Goal: Information Seeking & Learning: Learn about a topic

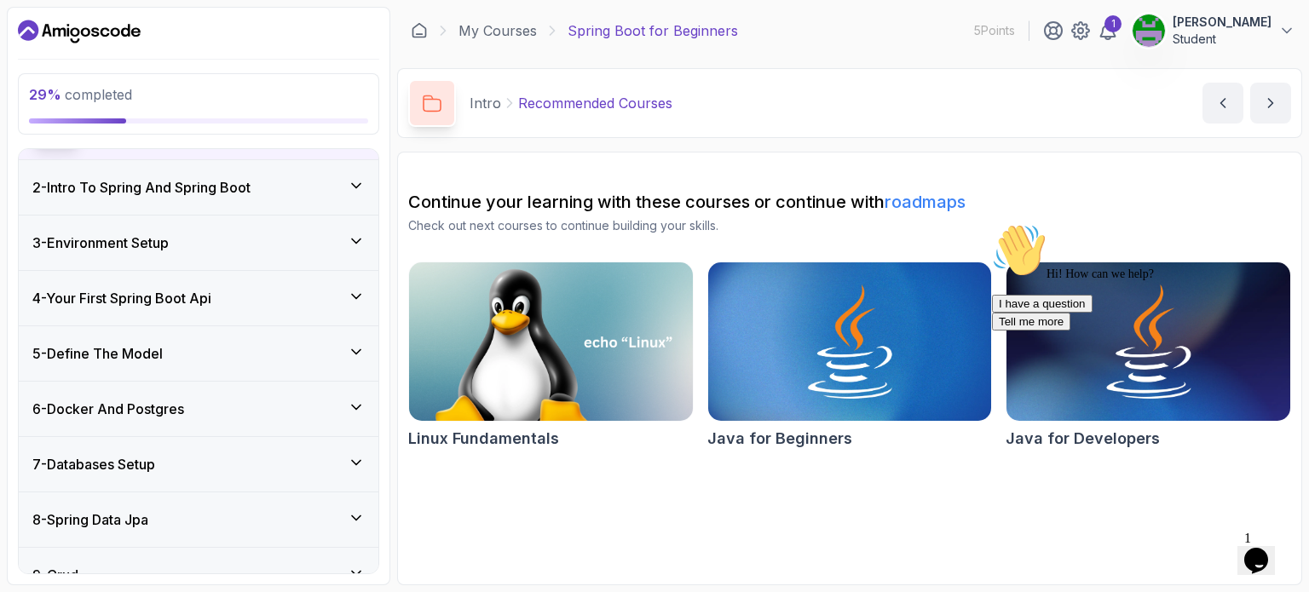
scroll to position [196, 0]
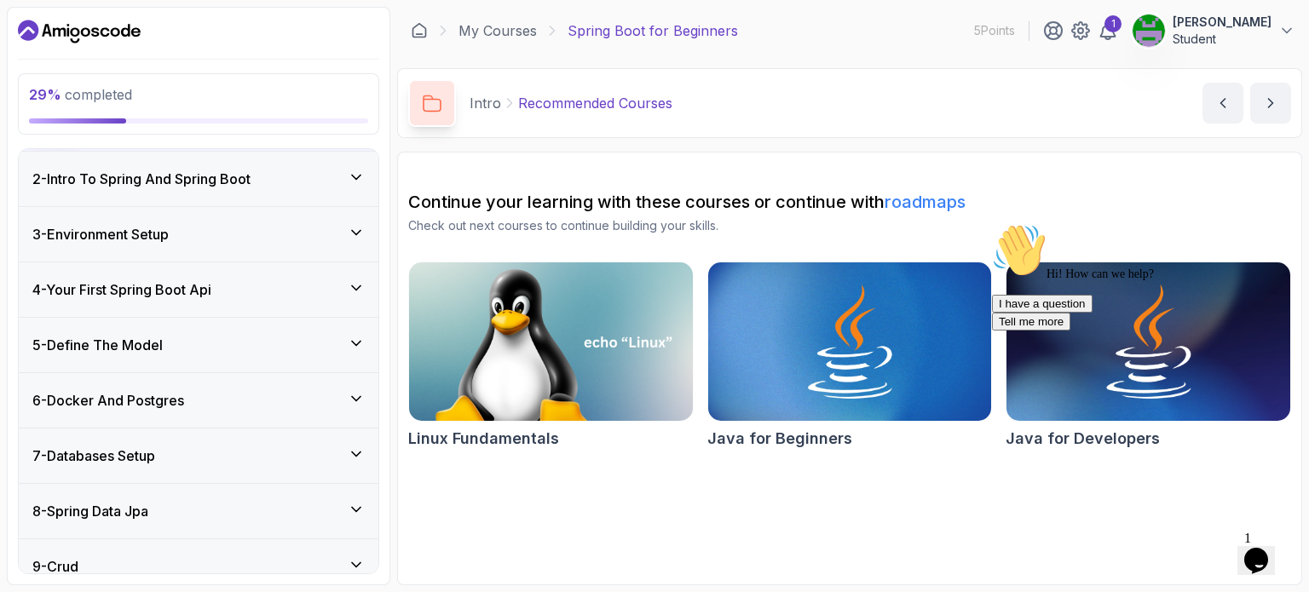
click at [158, 378] on div "6 - Docker And Postgres" at bounding box center [199, 400] width 360 height 55
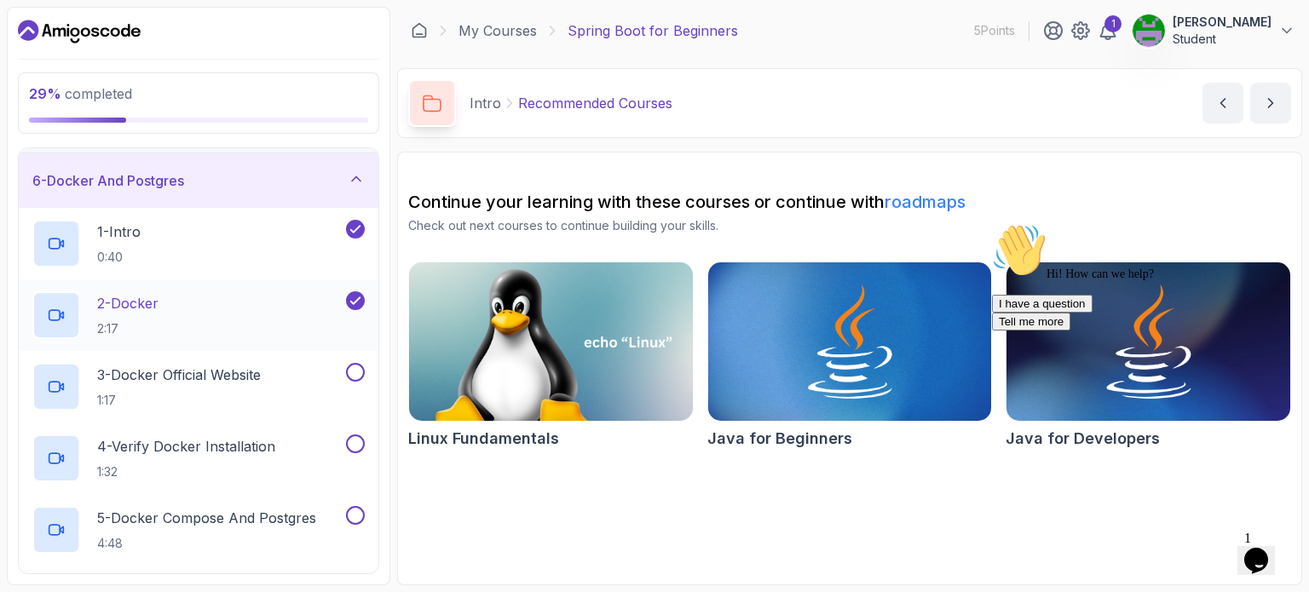
scroll to position [275, 0]
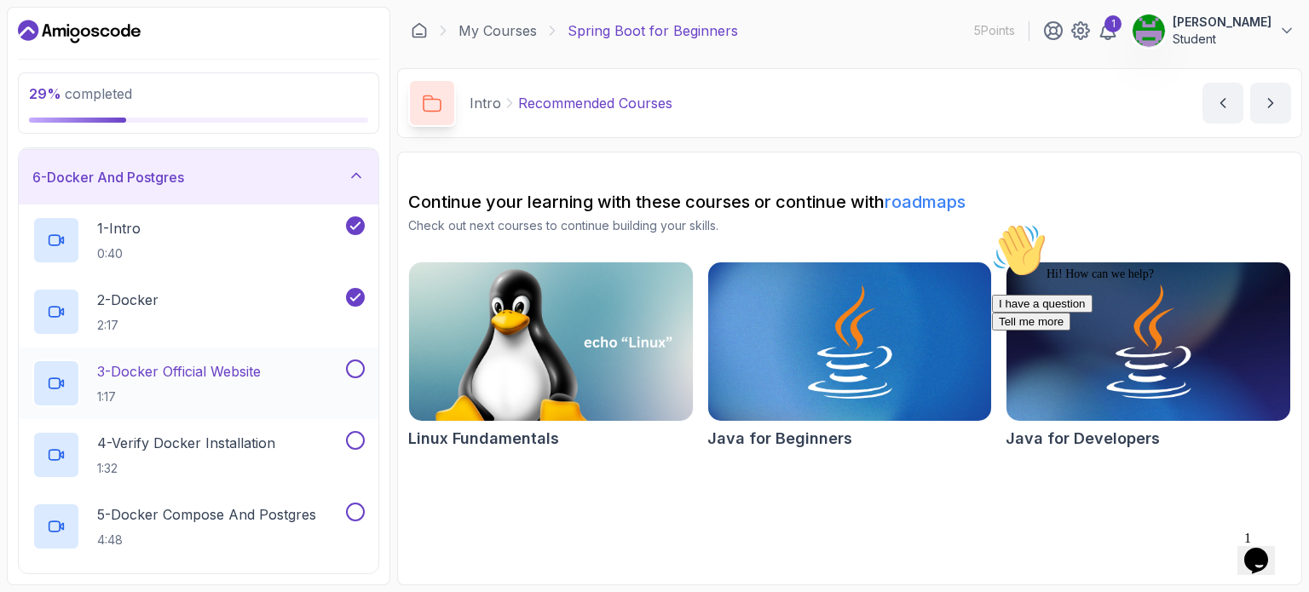
click at [193, 380] on p "3 - Docker Official Website" at bounding box center [179, 371] width 164 height 20
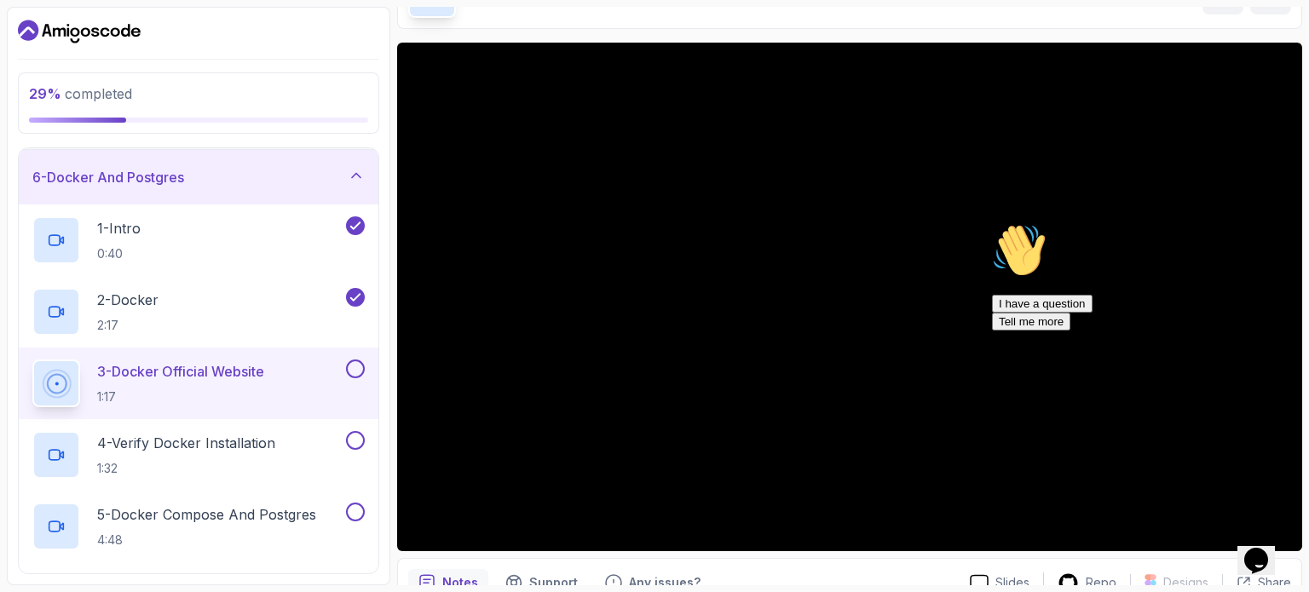
scroll to position [109, 0]
click at [216, 292] on div "2 - Docker 2:17" at bounding box center [187, 312] width 310 height 48
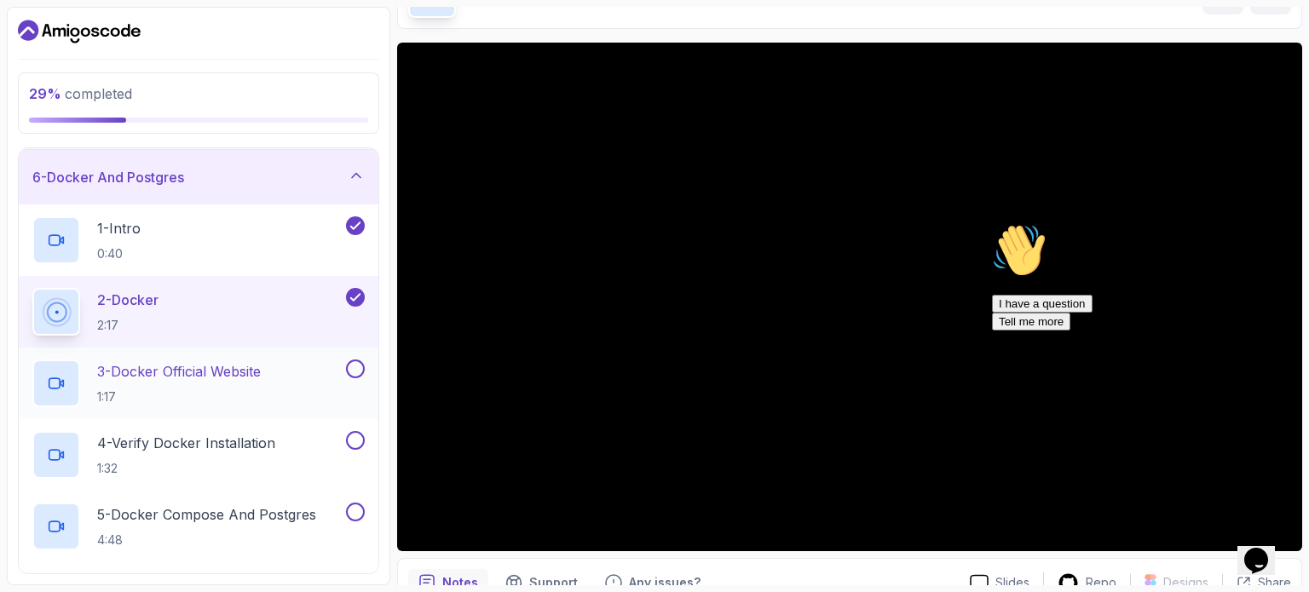
click at [240, 401] on p "1:17" at bounding box center [179, 397] width 164 height 17
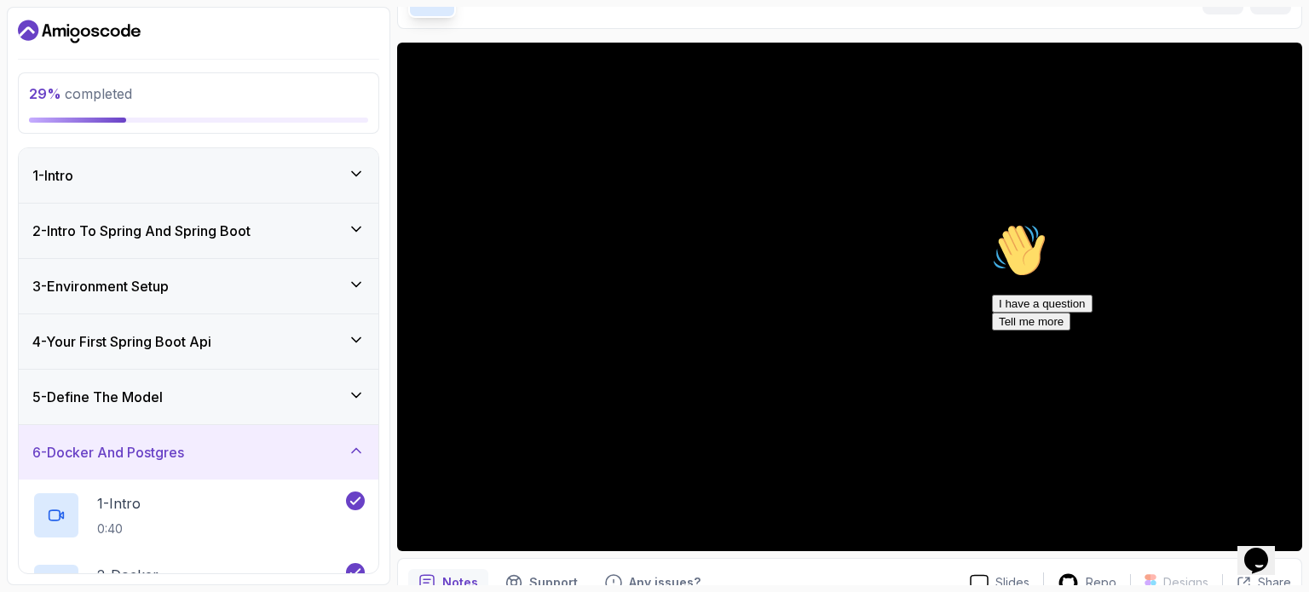
click at [225, 332] on div "4 - Your First Spring Boot Api" at bounding box center [198, 341] width 332 height 20
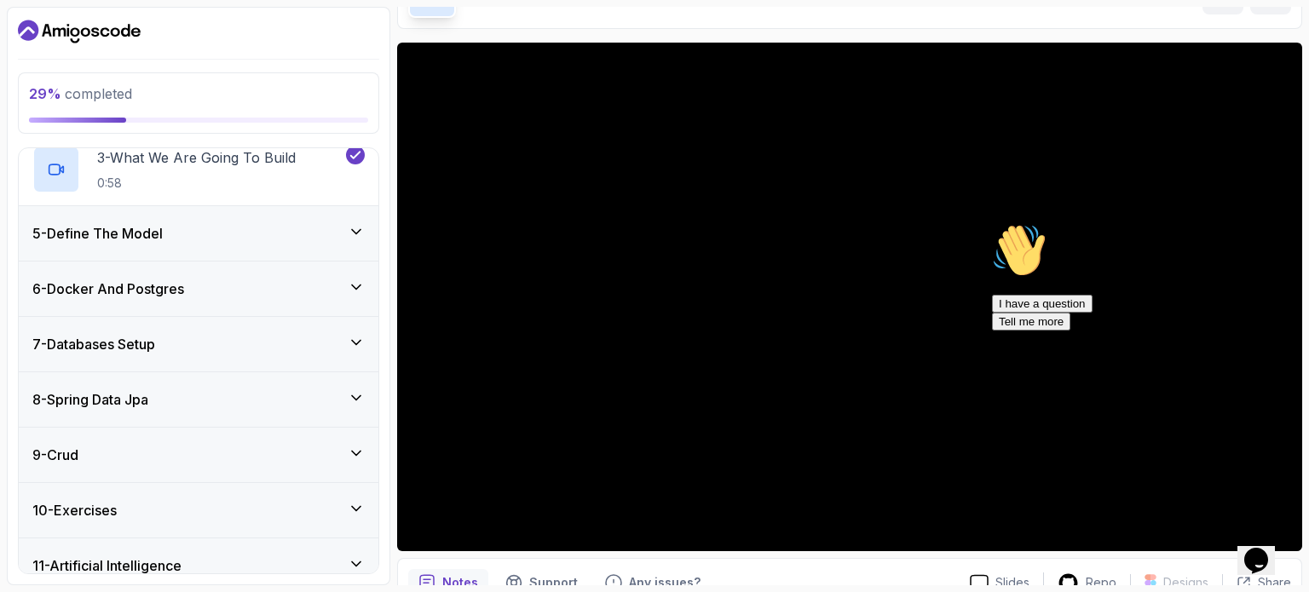
scroll to position [382, 0]
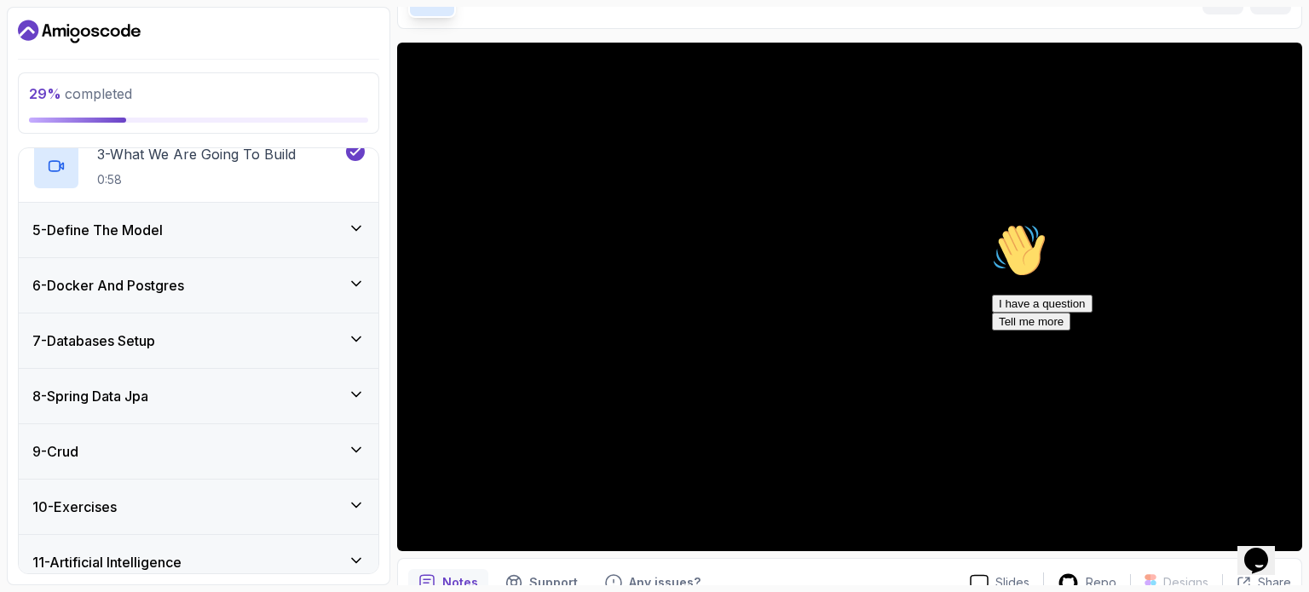
click at [191, 332] on div "7 - Databases Setup" at bounding box center [198, 341] width 332 height 20
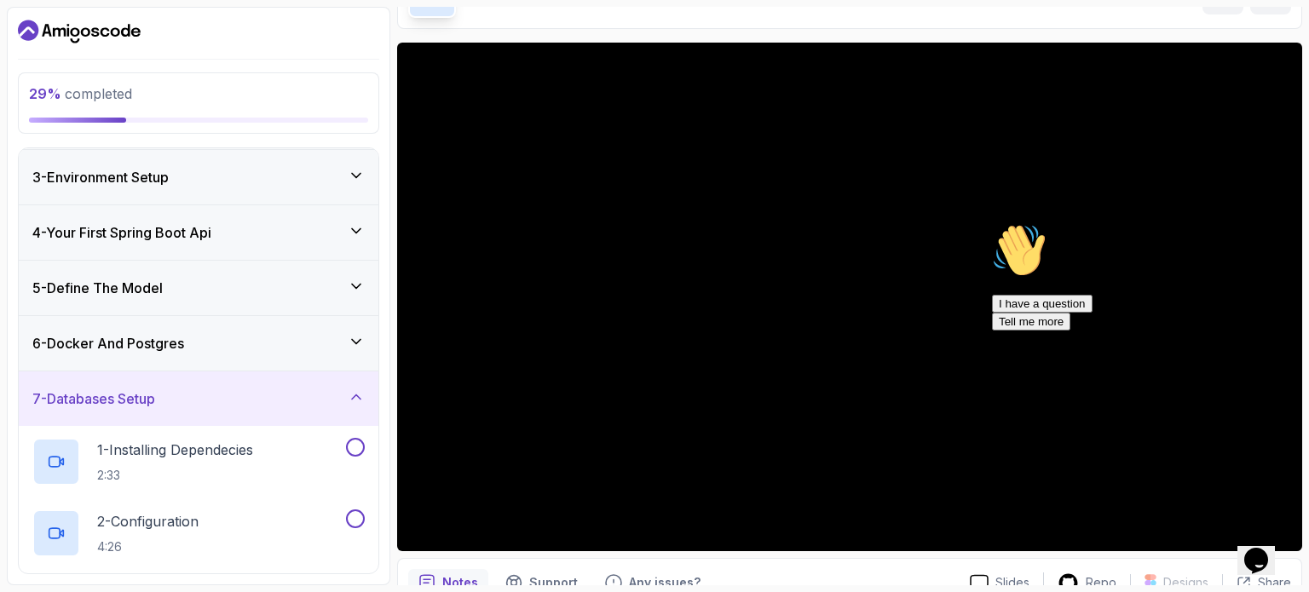
scroll to position [101, 0]
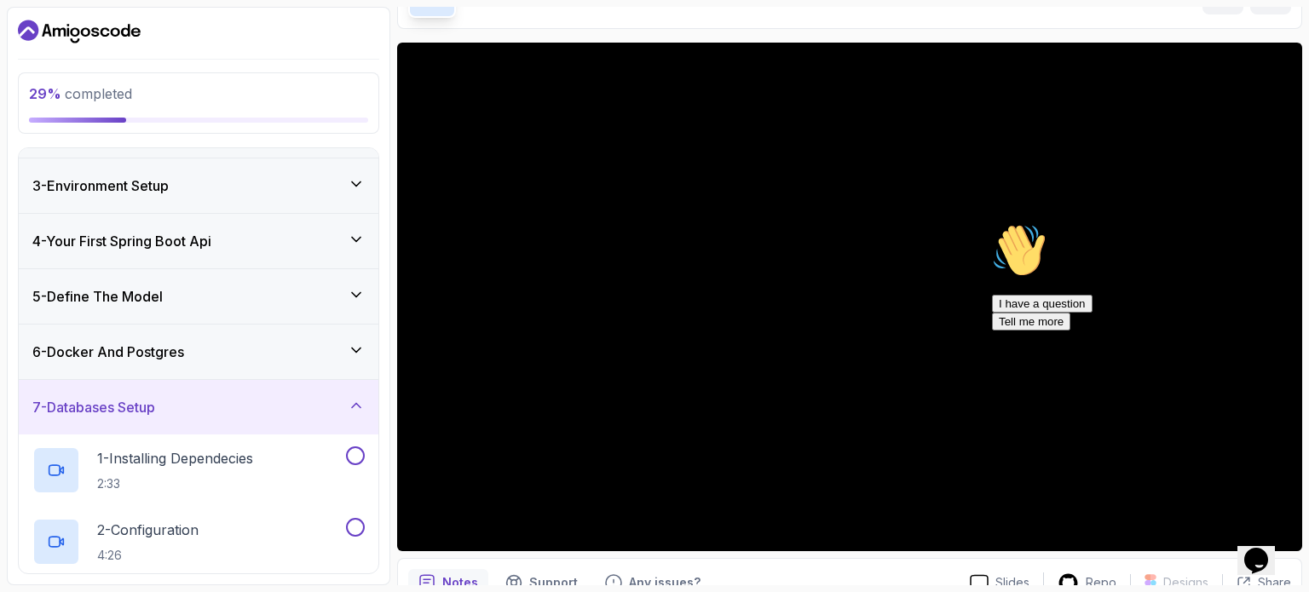
click at [205, 241] on h3 "4 - Your First Spring Boot Api" at bounding box center [121, 241] width 179 height 20
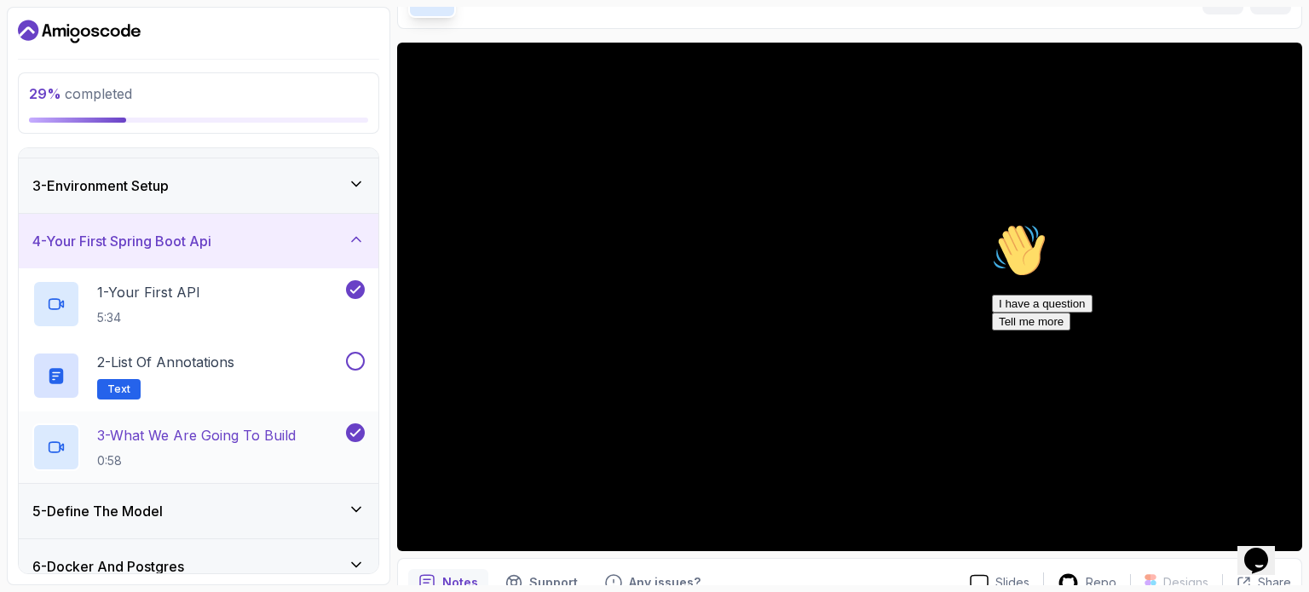
click at [223, 441] on p "3 - What We Are Going To Build" at bounding box center [196, 435] width 199 height 20
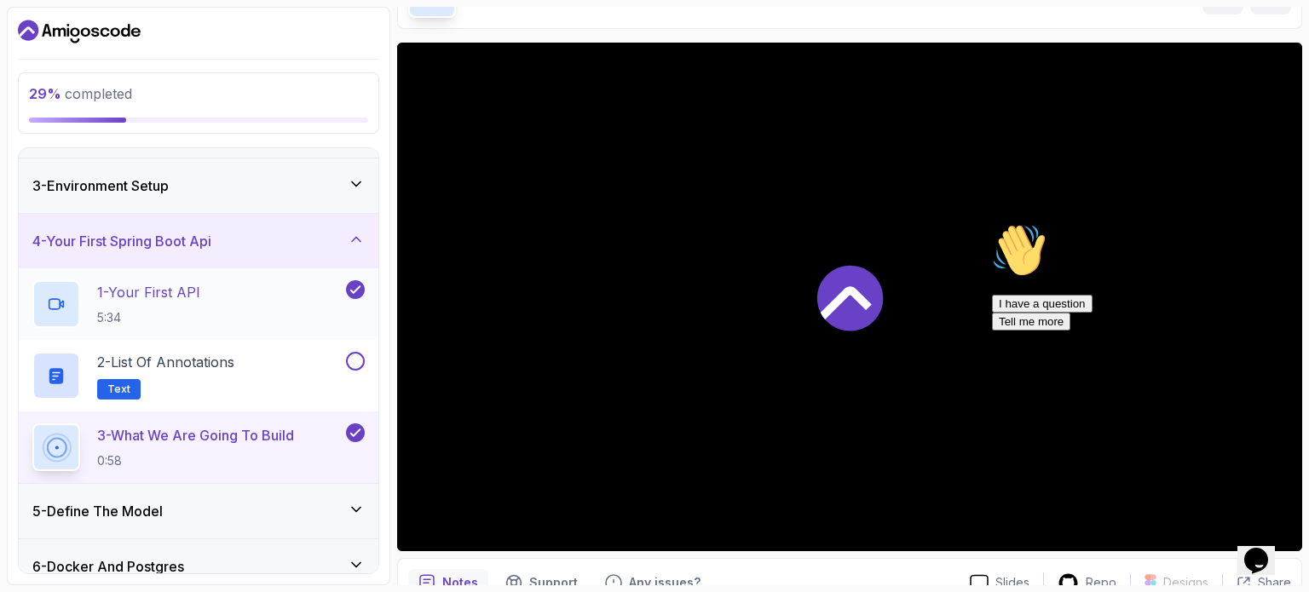
click at [236, 309] on div "1 - Your First API 5:34" at bounding box center [187, 304] width 310 height 48
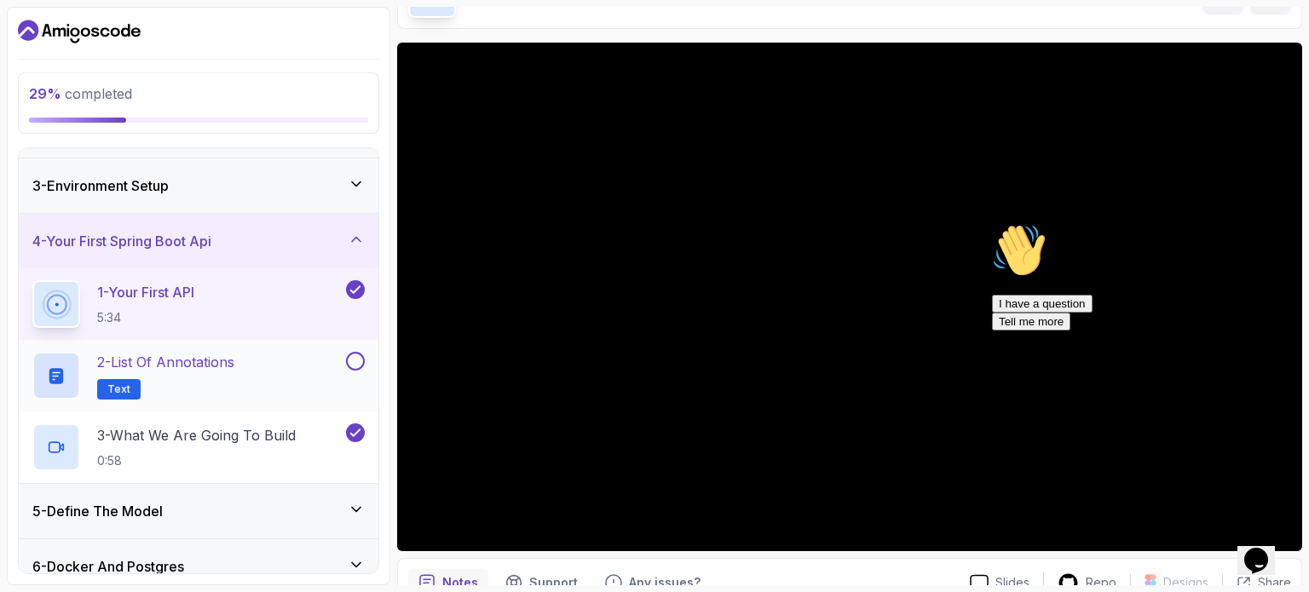
scroll to position [450, 0]
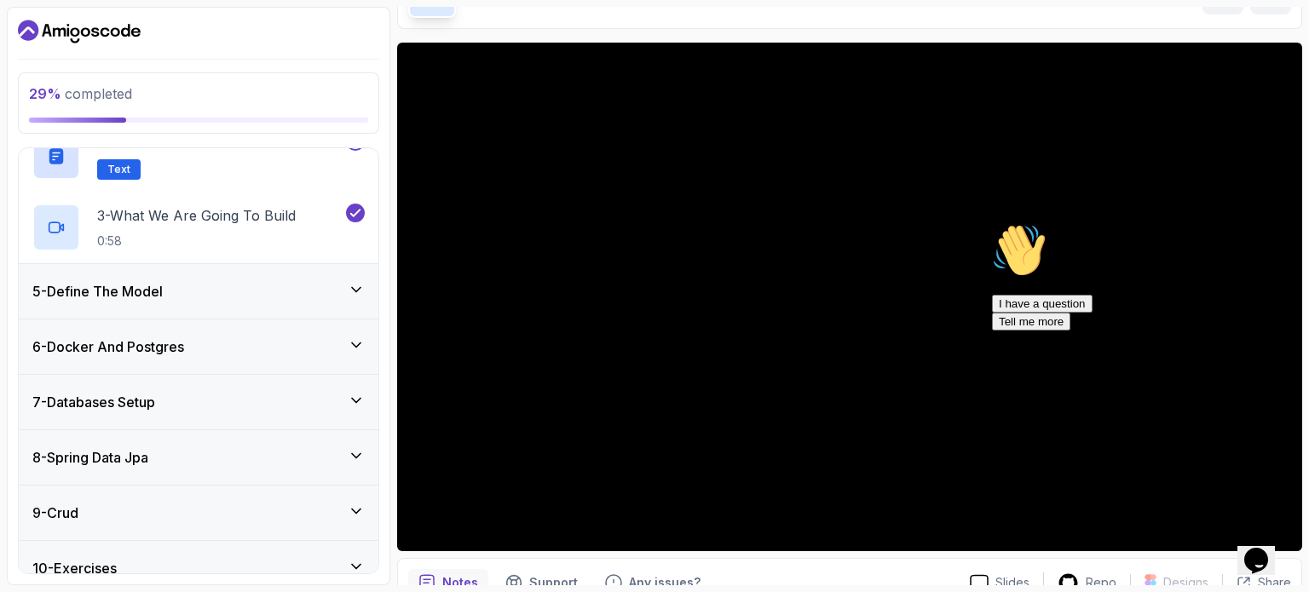
click at [182, 296] on div "5 - Define The Model" at bounding box center [198, 291] width 332 height 20
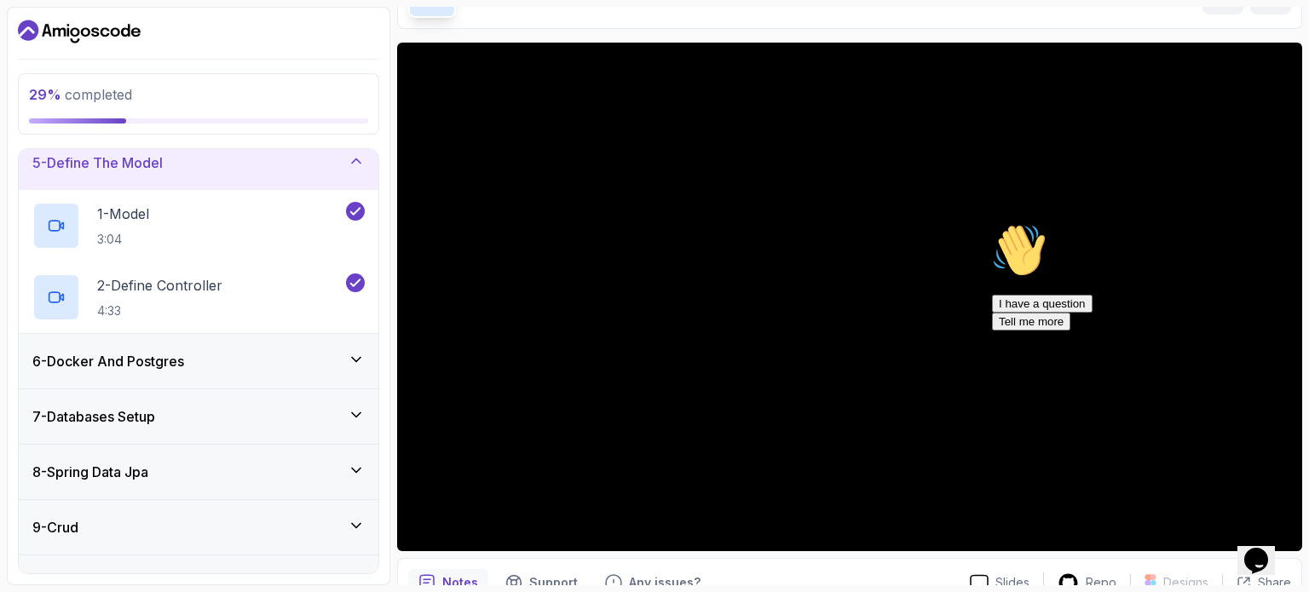
scroll to position [290, 0]
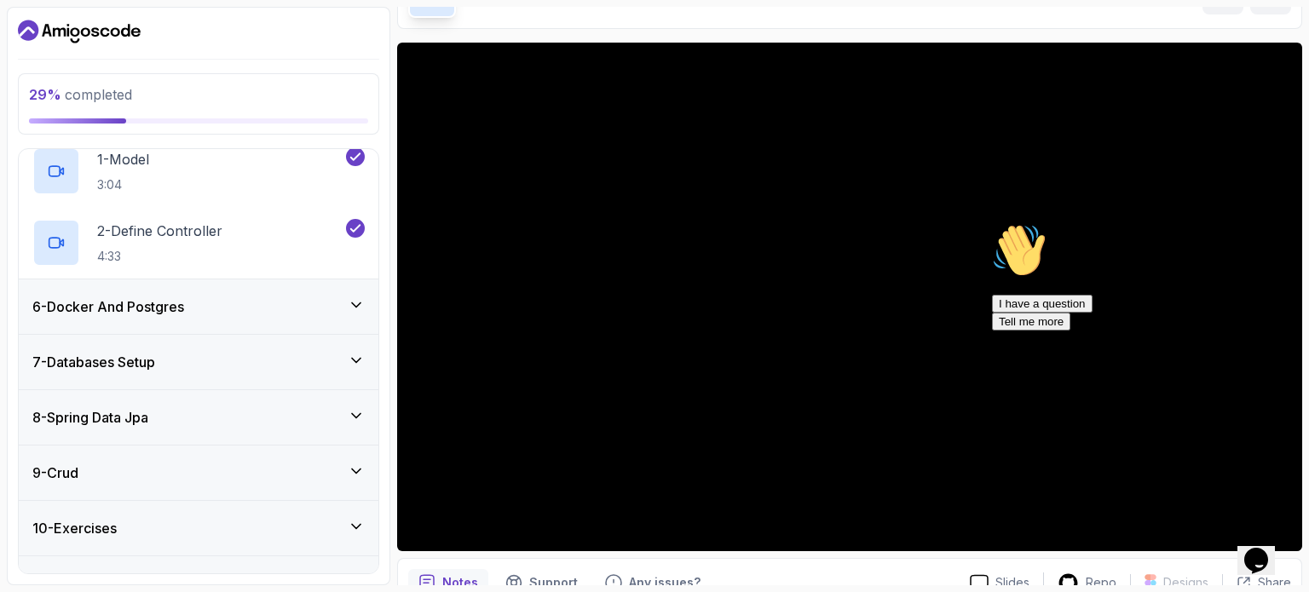
click at [203, 302] on div "6 - Docker And Postgres" at bounding box center [198, 307] width 332 height 20
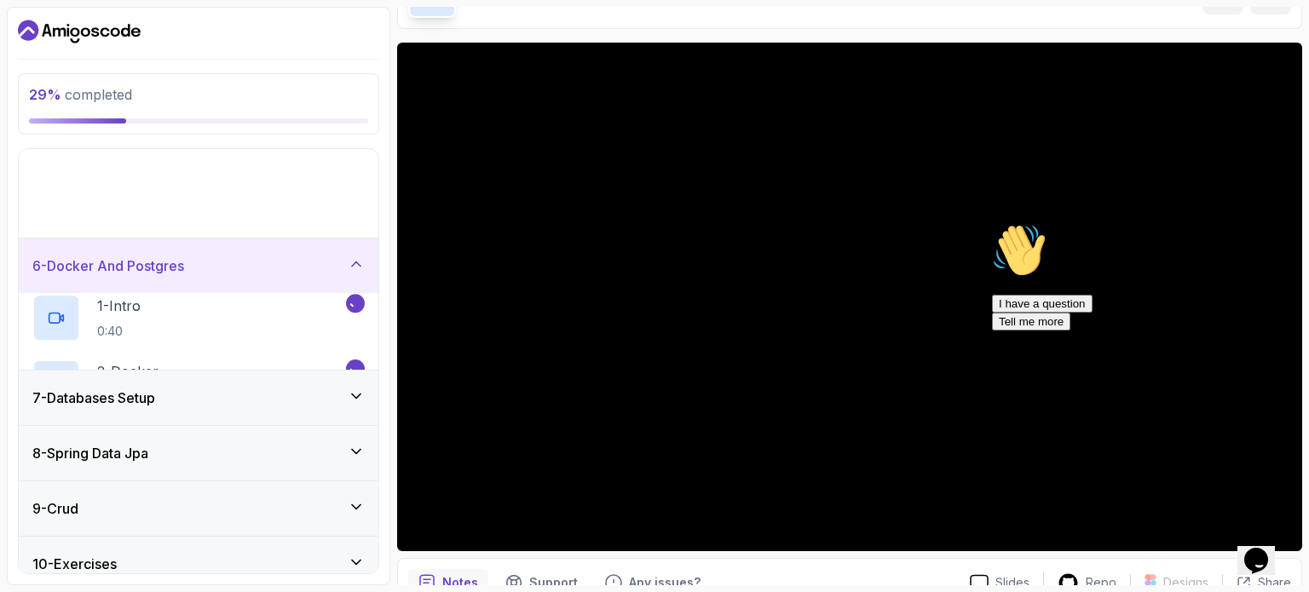
scroll to position [235, 0]
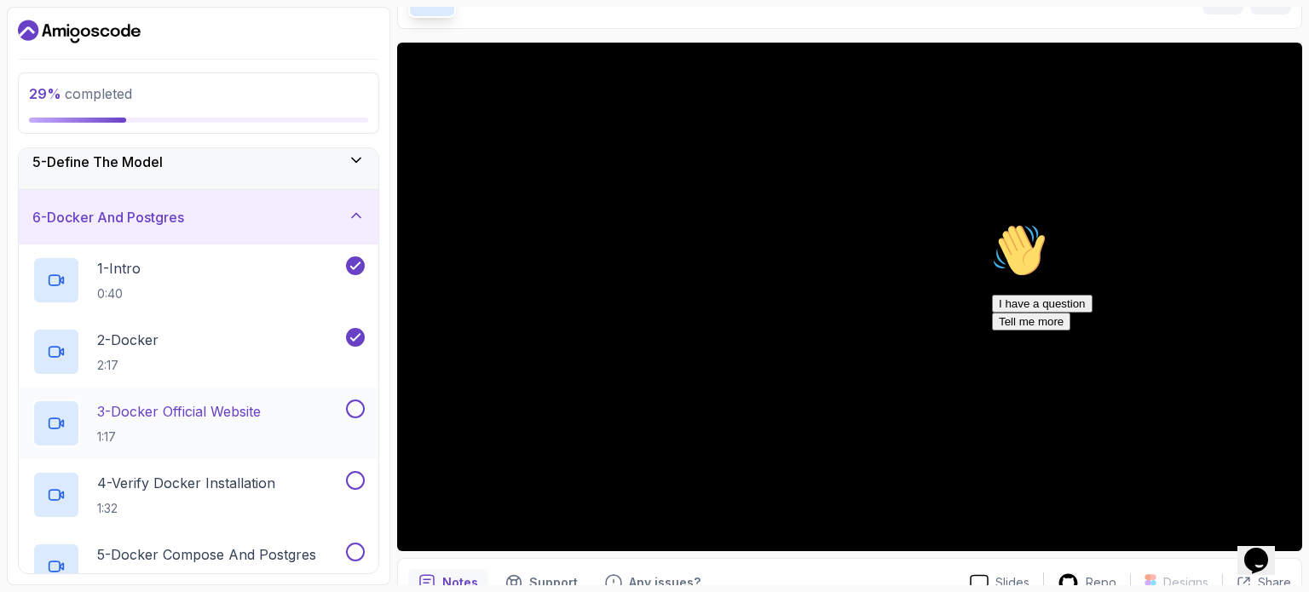
click at [218, 401] on p "3 - Docker Official Website" at bounding box center [179, 411] width 164 height 20
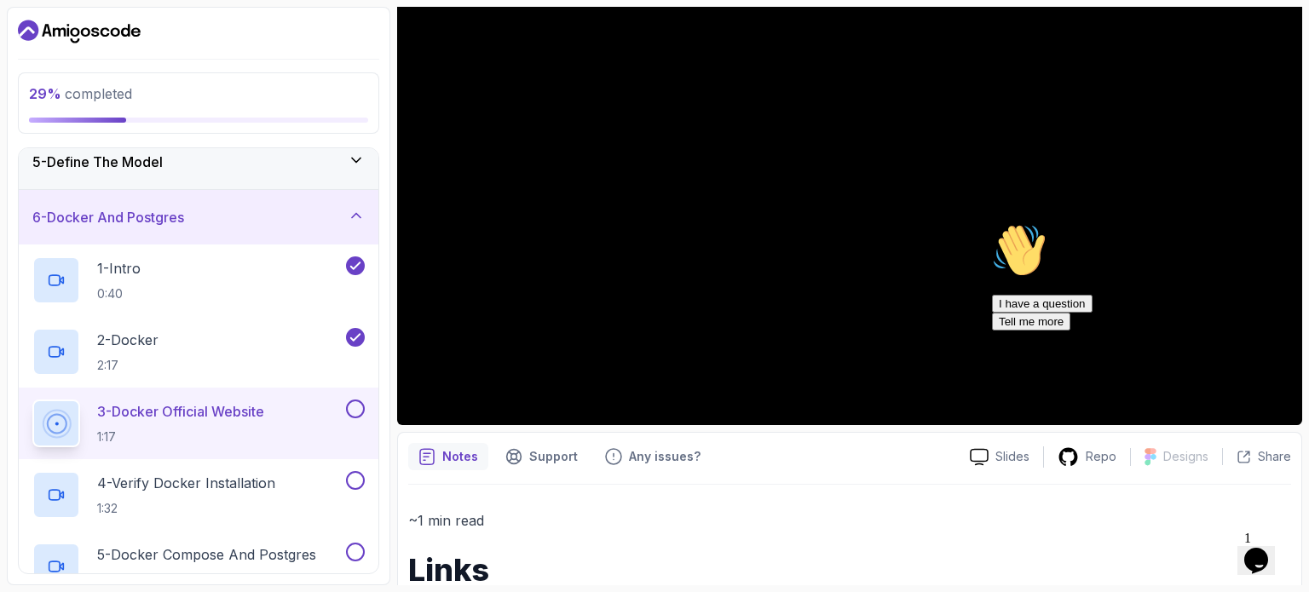
scroll to position [136, 0]
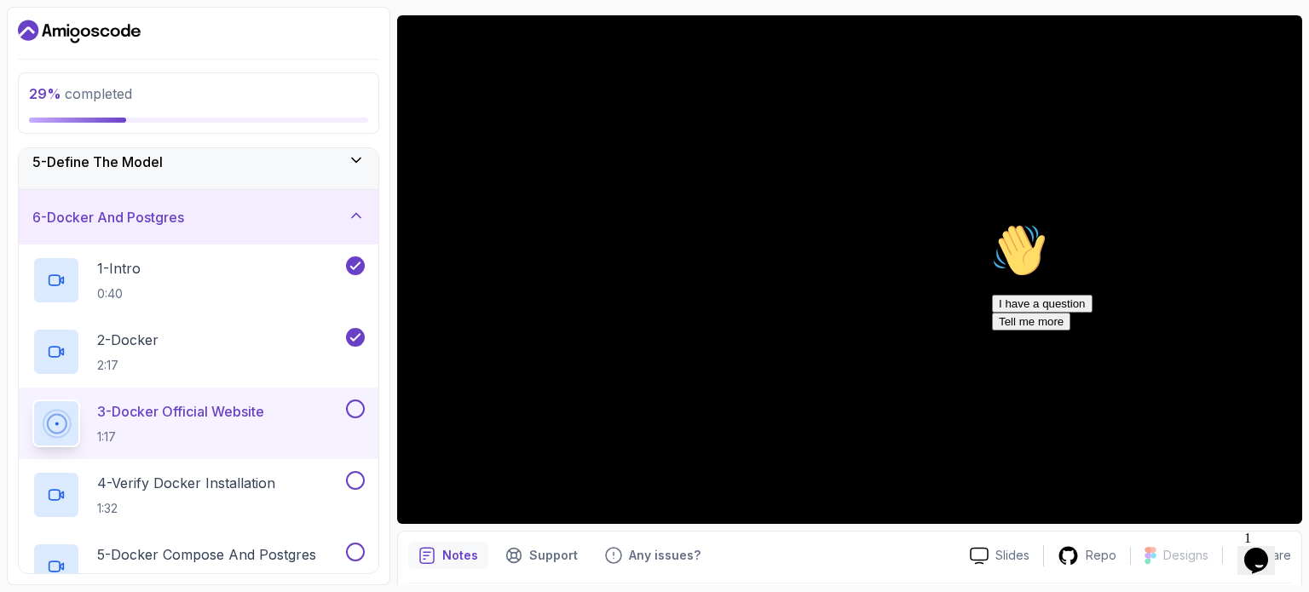
click at [992, 223] on icon "Chat attention grabber" at bounding box center [992, 223] width 0 height 0
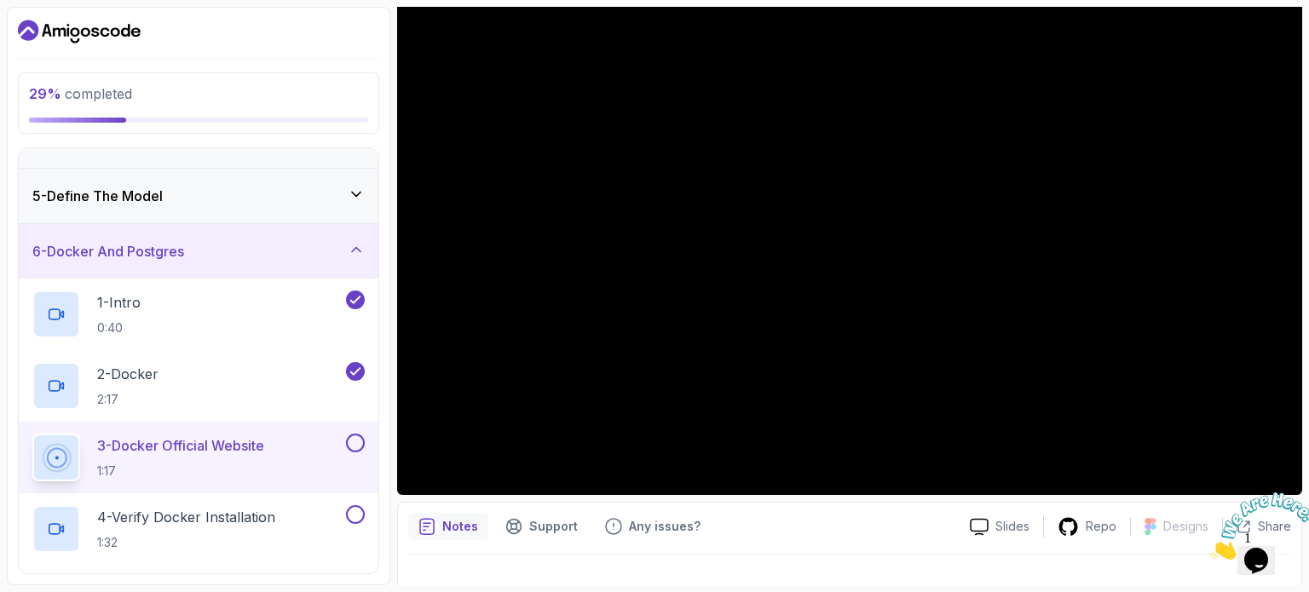
scroll to position [326, 0]
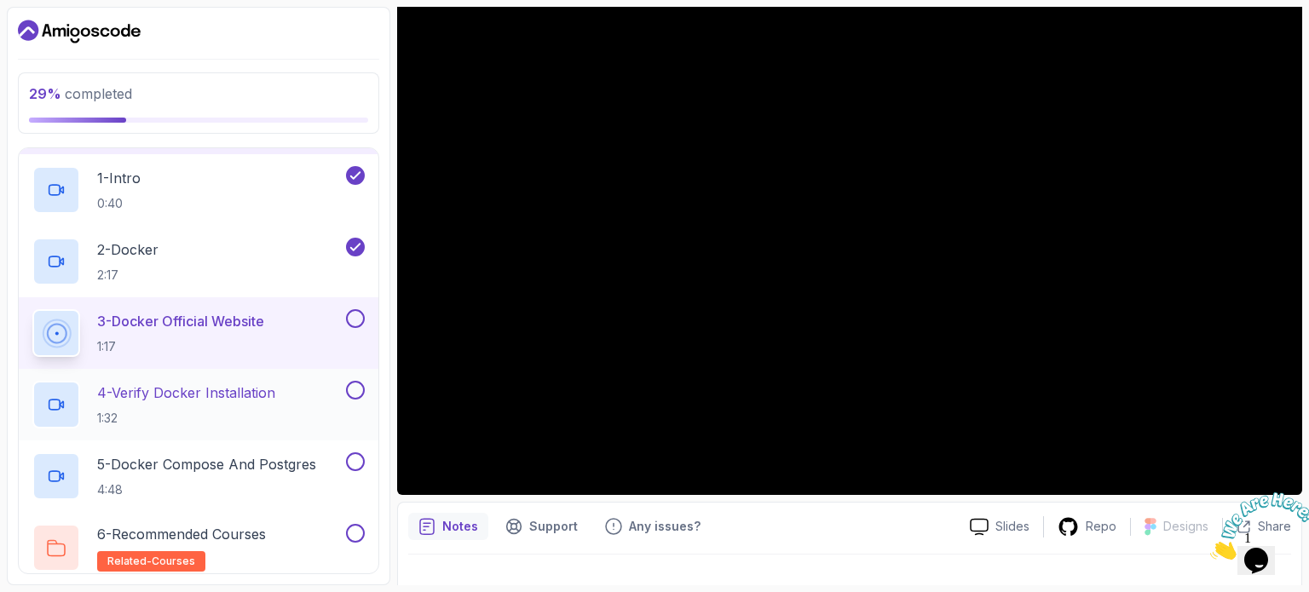
click at [231, 397] on p "4 - Verify Docker Installation" at bounding box center [186, 393] width 178 height 20
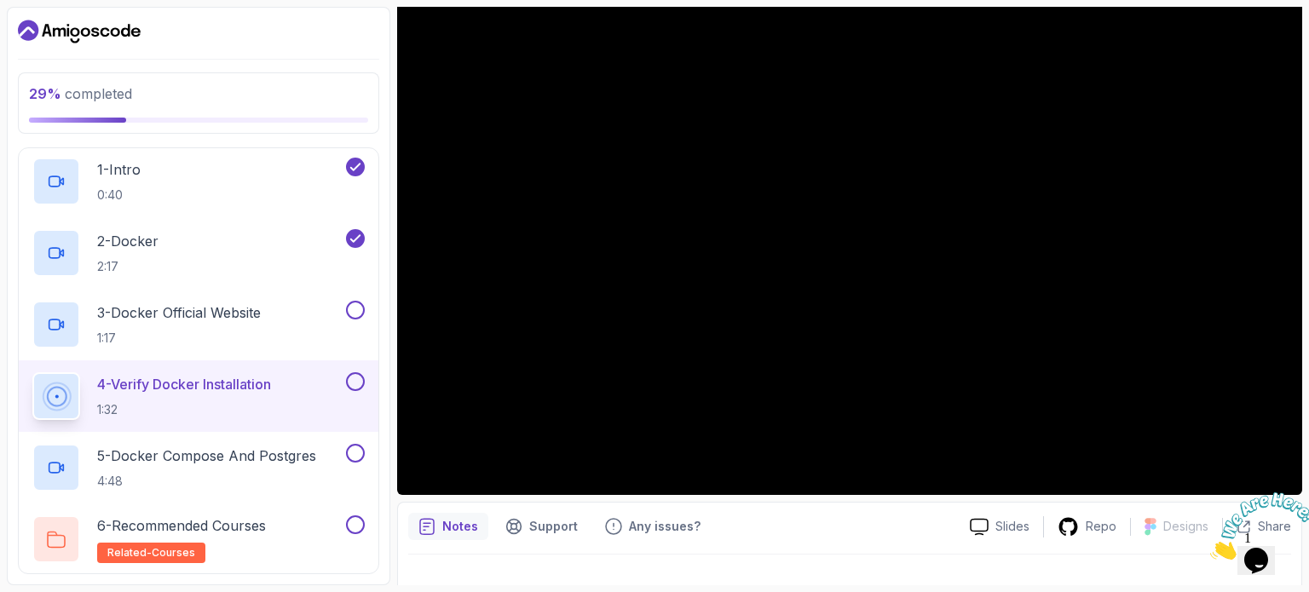
scroll to position [470, 0]
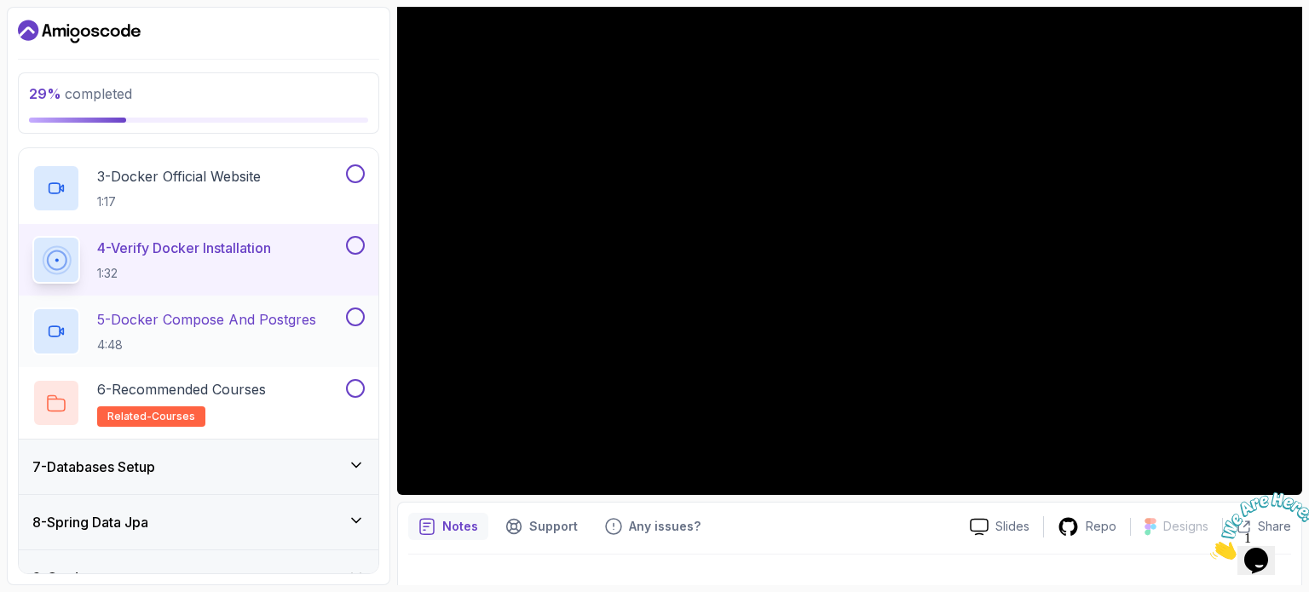
click at [245, 314] on p "5 - Docker Compose And Postgres" at bounding box center [206, 319] width 219 height 20
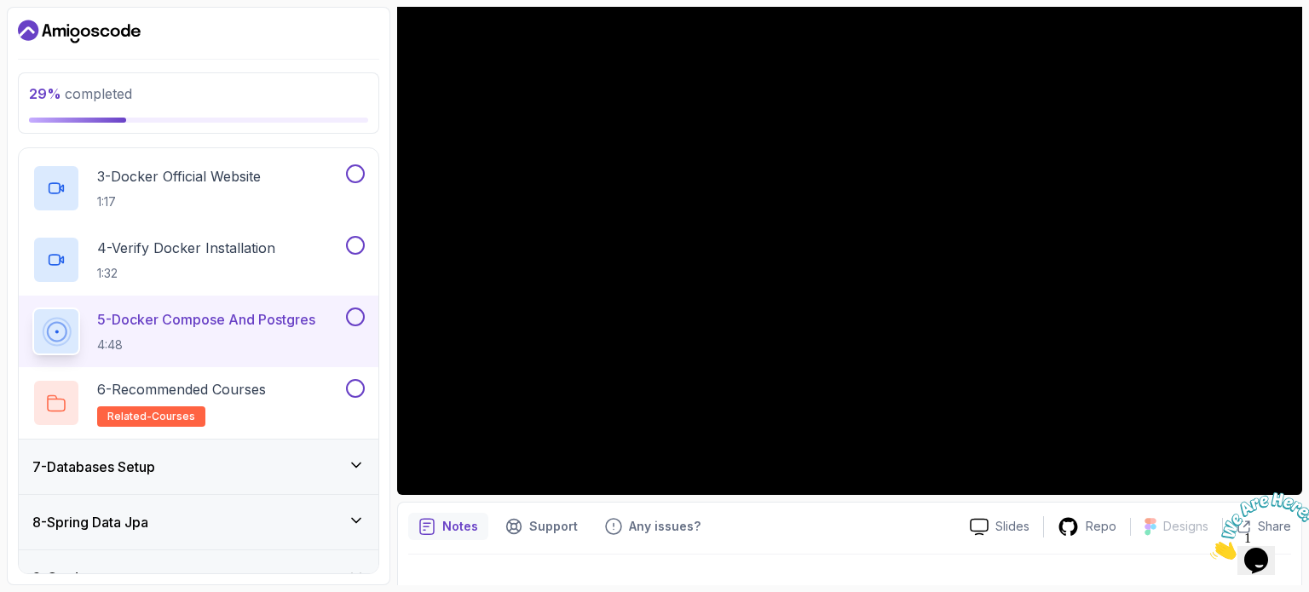
click at [812, 537] on div "Notes Support Any issues?" at bounding box center [682, 526] width 548 height 27
click at [251, 404] on h2 "6 - Recommended Courses related-courses" at bounding box center [181, 403] width 169 height 48
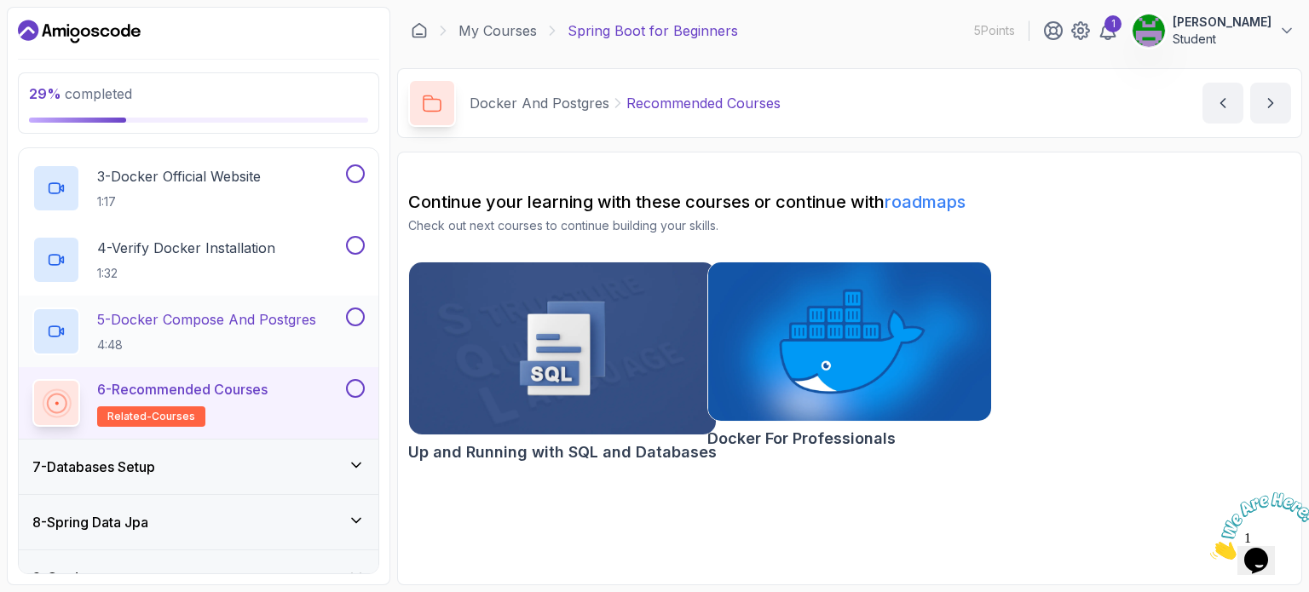
click at [238, 324] on p "5 - Docker Compose And Postgres" at bounding box center [206, 319] width 219 height 20
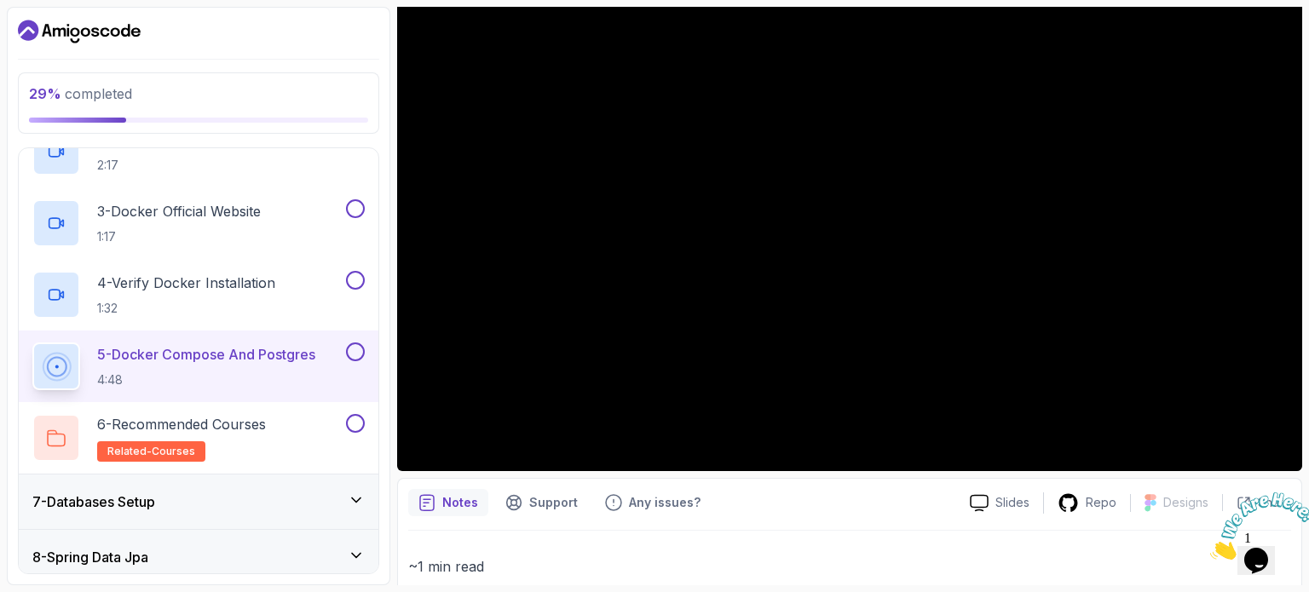
scroll to position [187, 0]
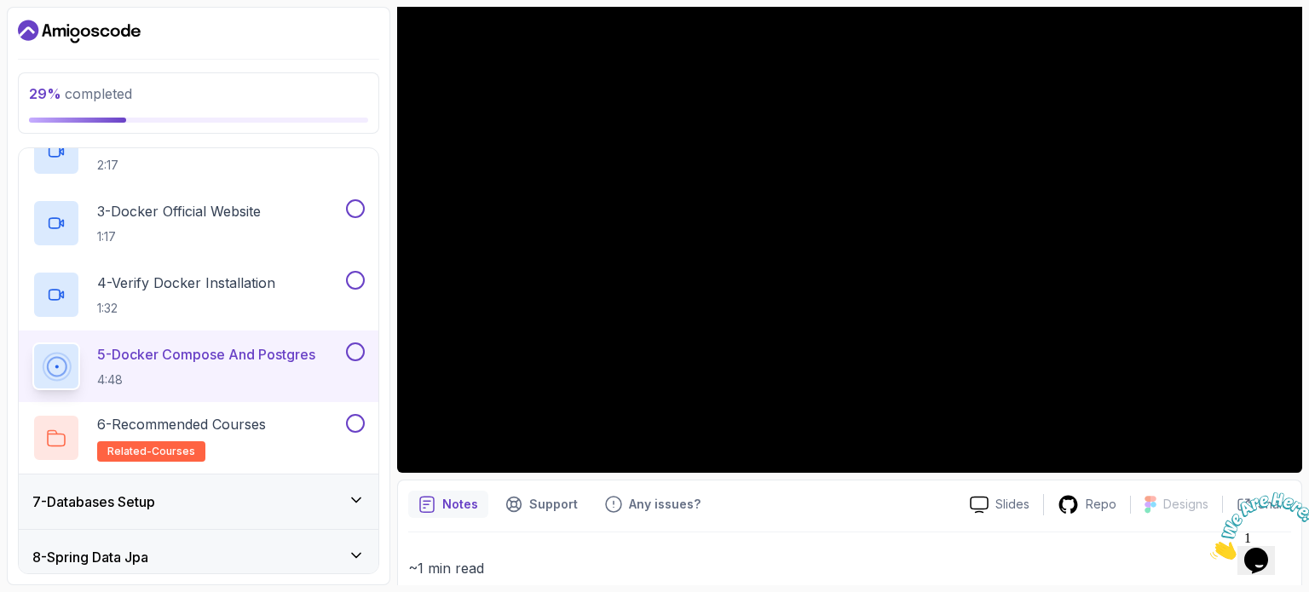
drag, startPoint x: 804, startPoint y: 465, endPoint x: 788, endPoint y: 523, distance: 59.9
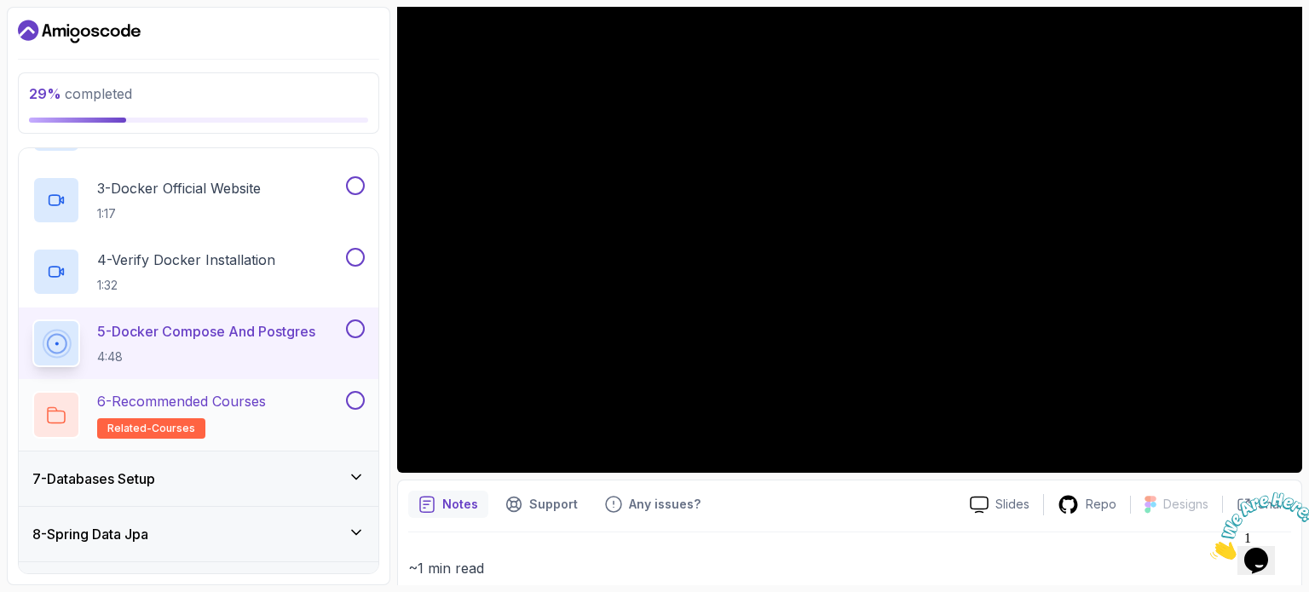
scroll to position [476, 0]
